Goal: Task Accomplishment & Management: Manage account settings

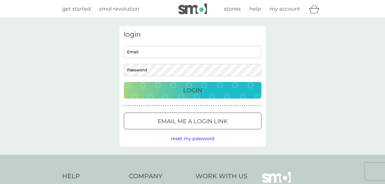
type input "jeanettleyhart@hotmail.com"
click at [212, 90] on div "Login" at bounding box center [192, 90] width 126 height 9
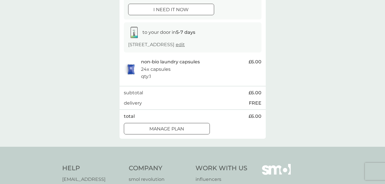
scroll to position [86, 0]
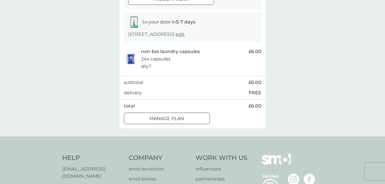
click at [148, 119] on div "Manage plan" at bounding box center [166, 118] width 85 height 7
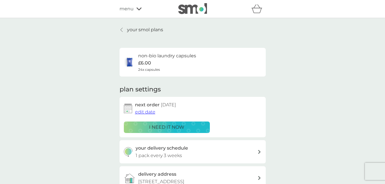
click at [145, 114] on span "edit date" at bounding box center [145, 111] width 20 height 5
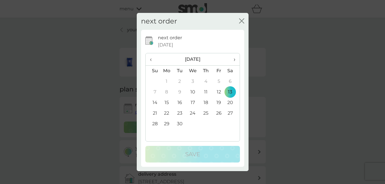
click at [205, 103] on td "18" at bounding box center [205, 102] width 13 height 11
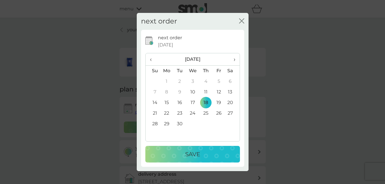
click at [200, 154] on div "Save" at bounding box center [192, 153] width 83 height 9
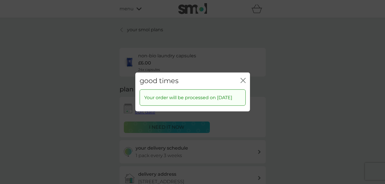
click at [243, 78] on icon "close" at bounding box center [242, 80] width 5 height 5
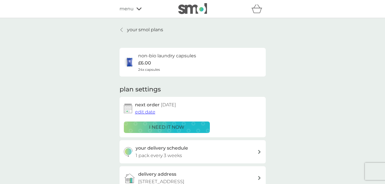
click at [144, 113] on span "edit date" at bounding box center [145, 111] width 20 height 5
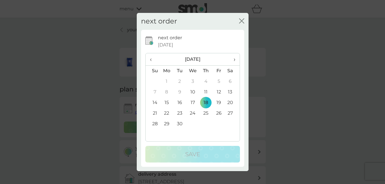
click at [179, 105] on td "16" at bounding box center [179, 102] width 13 height 11
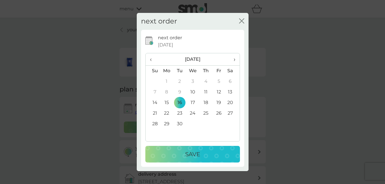
click at [192, 103] on td "17" at bounding box center [192, 102] width 13 height 11
click at [206, 153] on div "Save" at bounding box center [192, 153] width 83 height 9
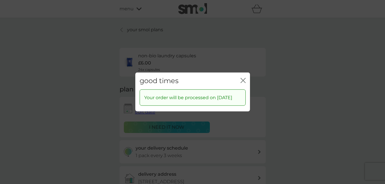
click at [240, 54] on div "good times close Your order will be processed on [DATE]" at bounding box center [192, 92] width 385 height 184
